Goal: Task Accomplishment & Management: Complete application form

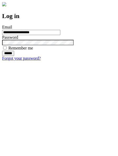
type input "**********"
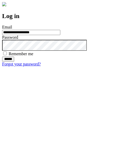
click at [14, 62] on input "******" at bounding box center [8, 59] width 12 height 5
